Goal: Information Seeking & Learning: Find specific fact

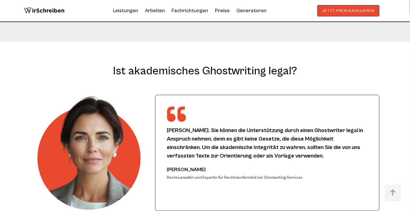
scroll to position [4049, 0]
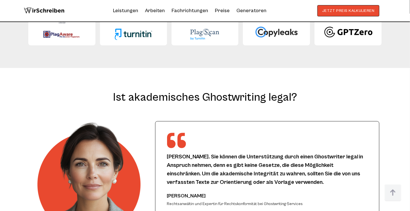
click at [211, 153] on p "[PERSON_NAME]. Sie können die Unterstützung durch einen Ghostwriter legal in An…" at bounding box center [267, 170] width 201 height 34
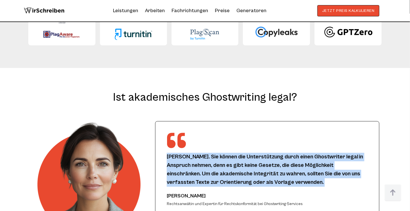
click at [211, 153] on p "[PERSON_NAME]. Sie können die Unterstützung durch einen Ghostwriter legal in An…" at bounding box center [267, 170] width 201 height 34
copy div "[PERSON_NAME]. Sie können die Unterstützung durch einen Ghostwriter legal in An…"
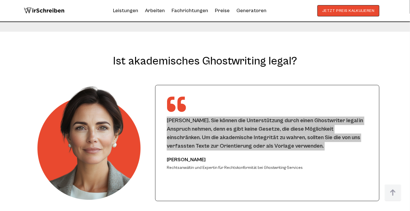
scroll to position [4078, 0]
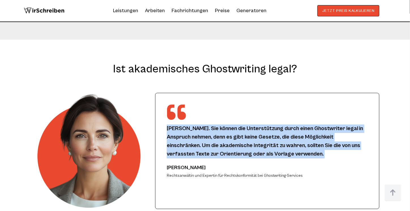
click at [191, 104] on div "[PERSON_NAME]. Sie können die Unterstützung durch einen Ghostwriter legal in An…" at bounding box center [267, 132] width 201 height 57
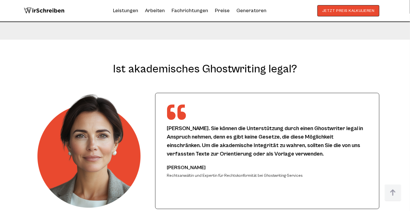
click at [186, 125] on p "[PERSON_NAME]. Sie können die Unterstützung durch einen Ghostwriter legal in An…" at bounding box center [267, 142] width 201 height 34
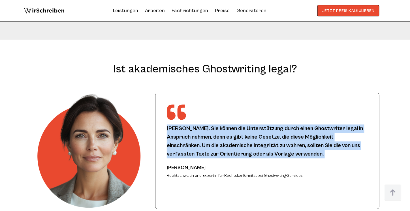
click at [186, 125] on p "[PERSON_NAME]. Sie können die Unterstützung durch einen Ghostwriter legal in An…" at bounding box center [267, 142] width 201 height 34
copy div "[PERSON_NAME]. Sie können die Unterstützung durch einen Ghostwriter legal in An…"
